Goal: Information Seeking & Learning: Learn about a topic

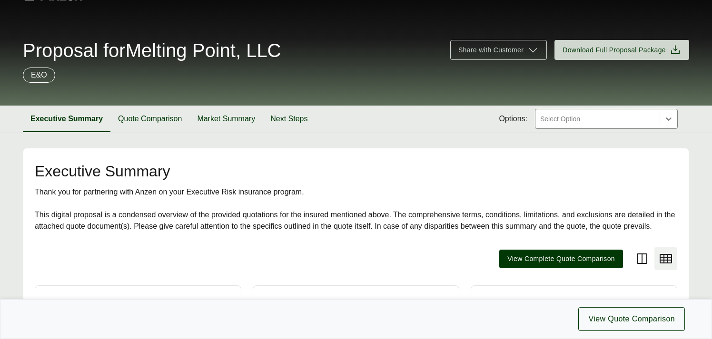
scroll to position [25, 0]
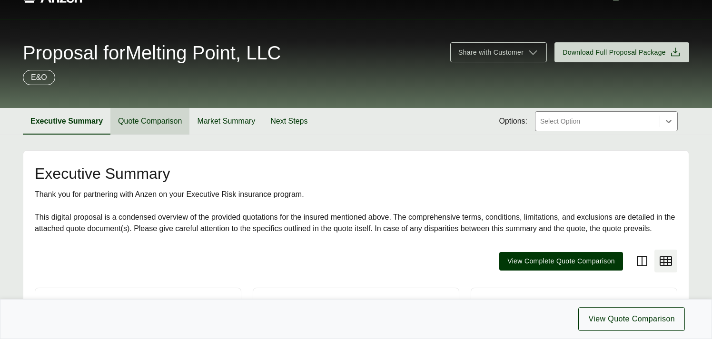
click at [141, 125] on button "Quote Comparison" at bounding box center [149, 121] width 79 height 27
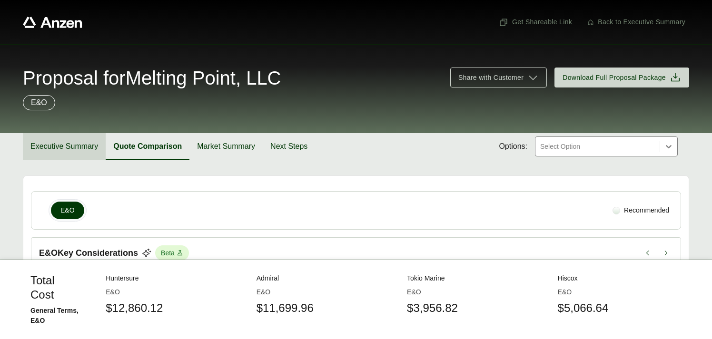
click at [65, 142] on button "Executive Summary" at bounding box center [64, 146] width 83 height 27
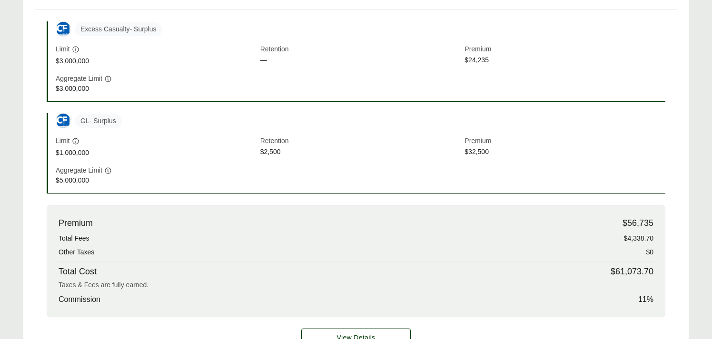
scroll to position [320, 0]
